Goal: Communication & Community: Answer question/provide support

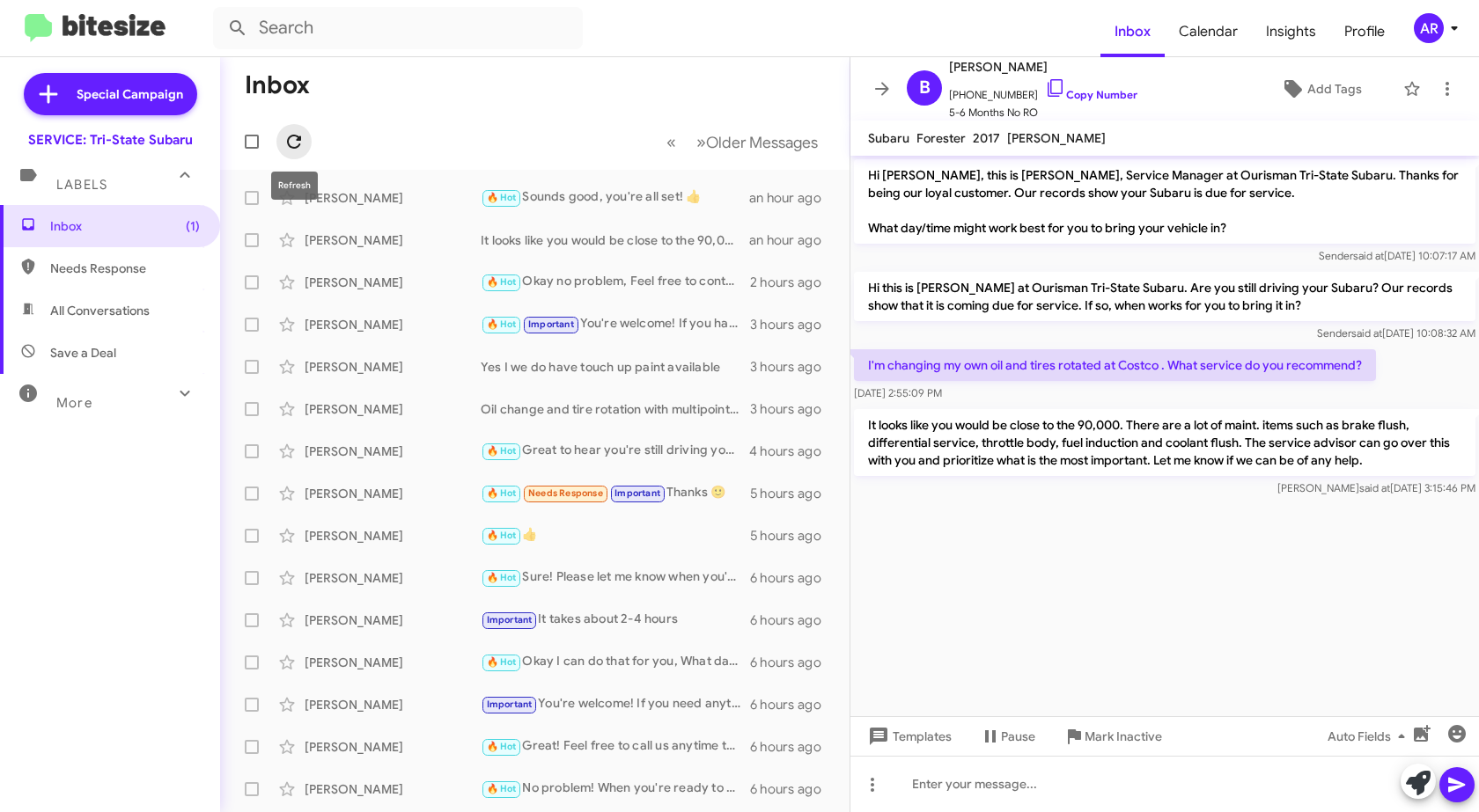
click at [302, 139] on icon at bounding box center [293, 141] width 21 height 21
click at [302, 196] on span at bounding box center [287, 197] width 35 height 21
click at [427, 202] on div "[PERSON_NAME]" at bounding box center [392, 198] width 176 height 18
click at [282, 200] on icon at bounding box center [286, 197] width 21 height 21
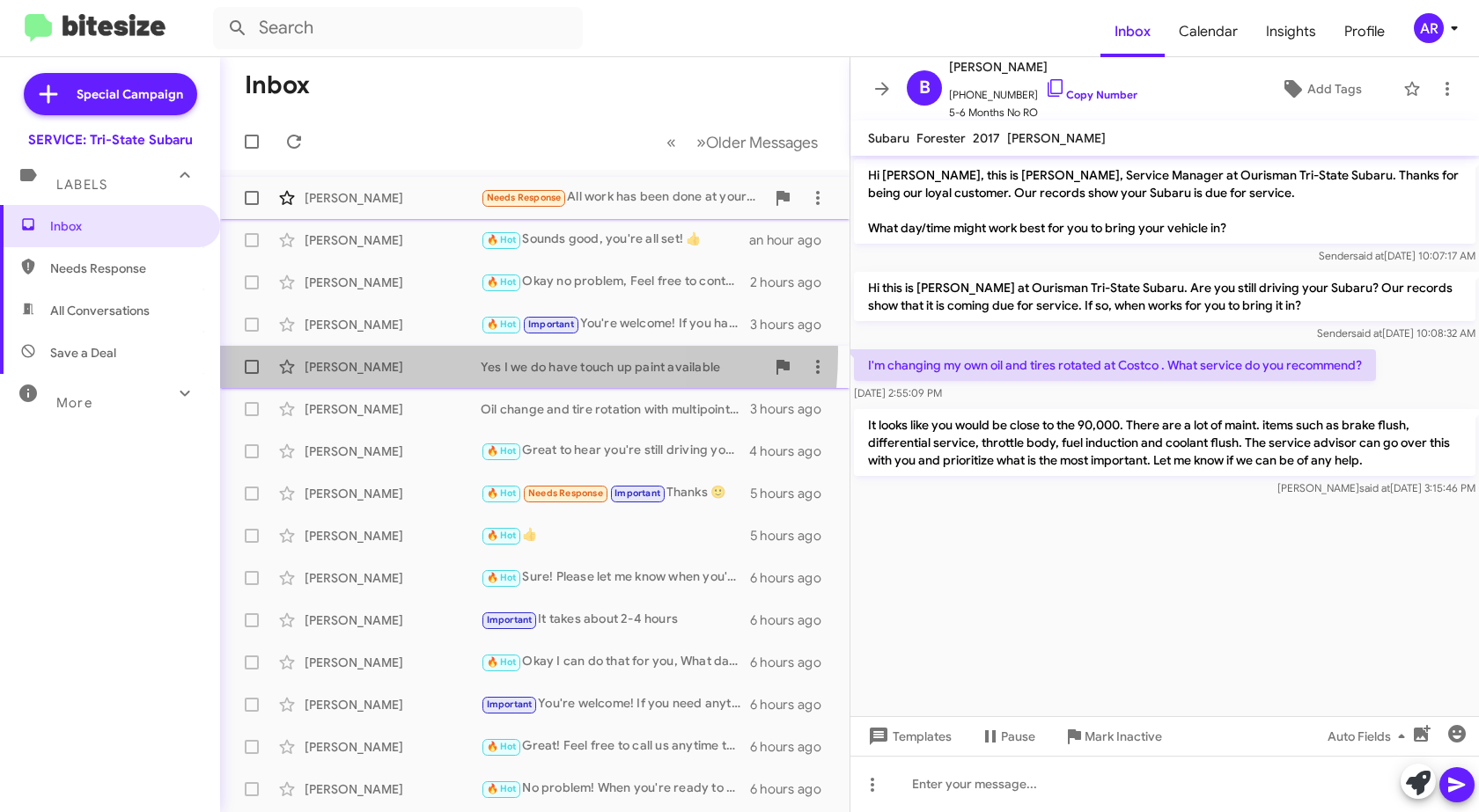
click at [426, 351] on div "[PERSON_NAME] Yes I we do have touch up paint available 3 hours ago" at bounding box center [534, 367] width 601 height 35
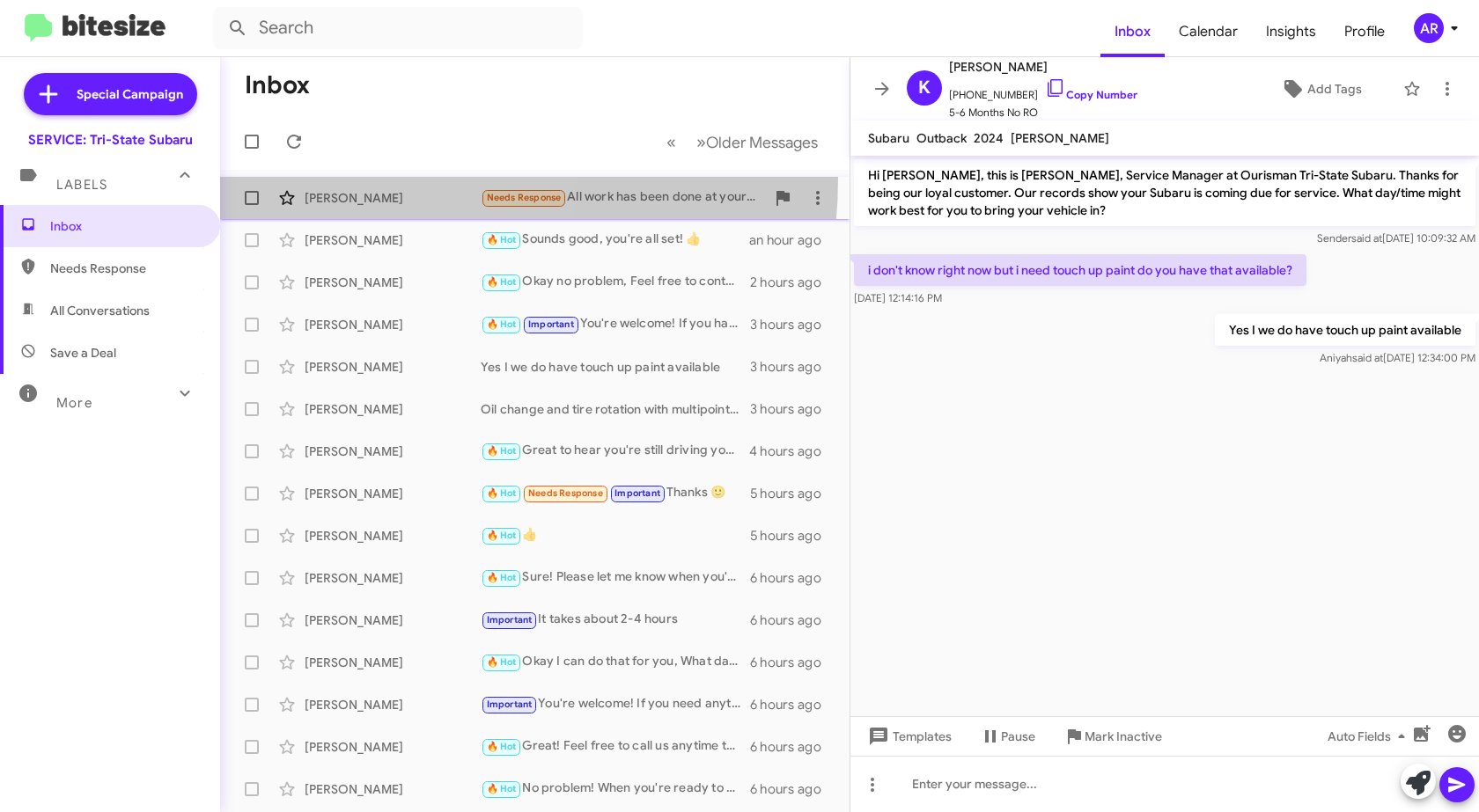
click at [373, 176] on span "[PERSON_NAME] Needs Response All work has been done at your business. Can you l…" at bounding box center [534, 197] width 629 height 42
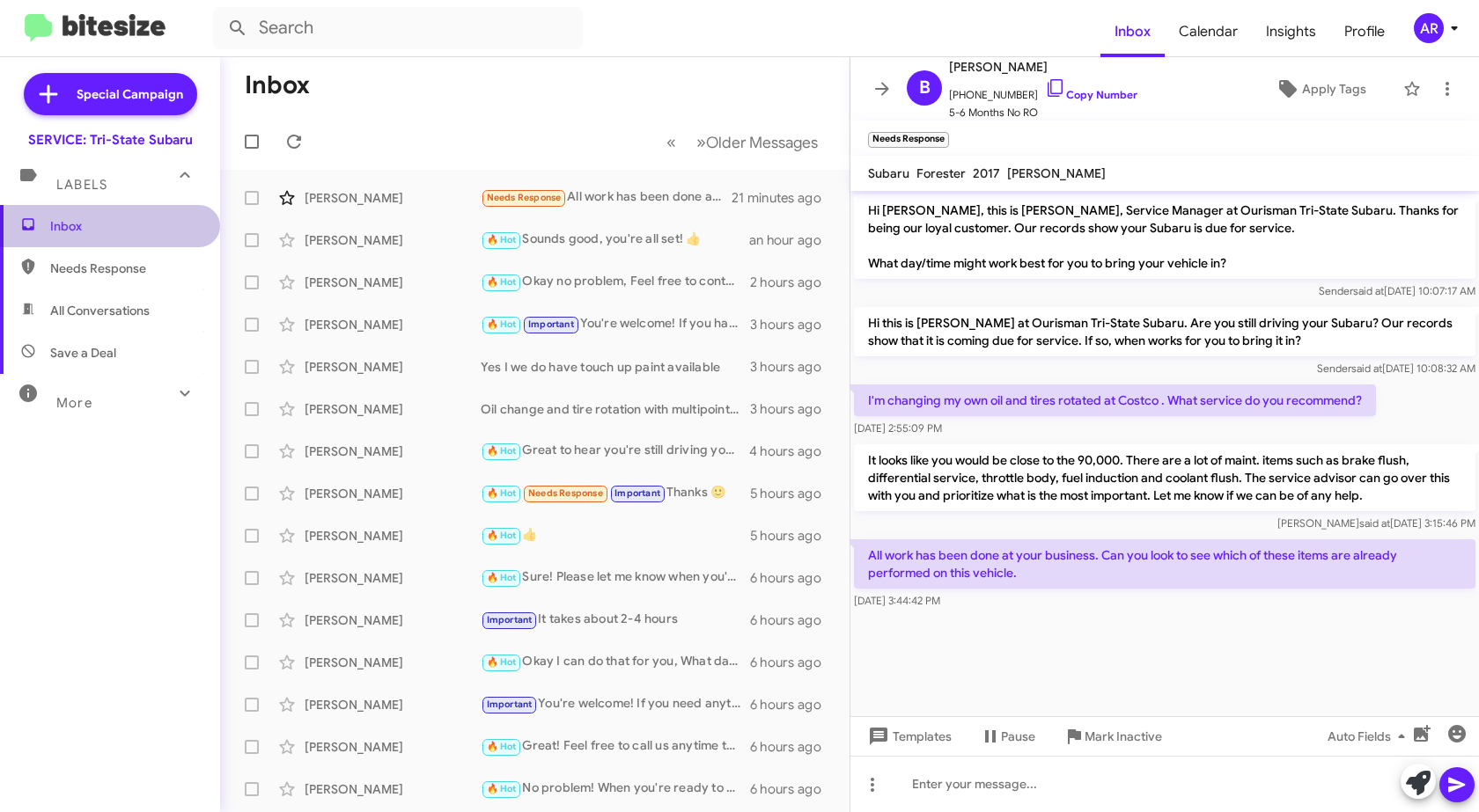
click at [115, 235] on span "Inbox" at bounding box center [109, 226] width 220 height 42
